Goal: Find specific page/section: Find specific page/section

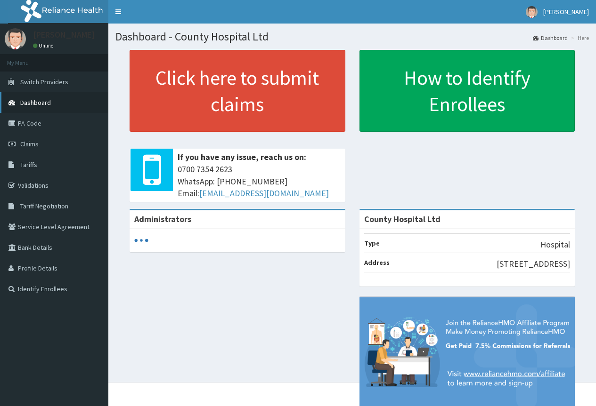
click at [46, 109] on link "Dashboard" at bounding box center [54, 102] width 108 height 21
click at [40, 128] on link "PA Code" at bounding box center [54, 123] width 108 height 21
